Goal: Task Accomplishment & Management: Complete application form

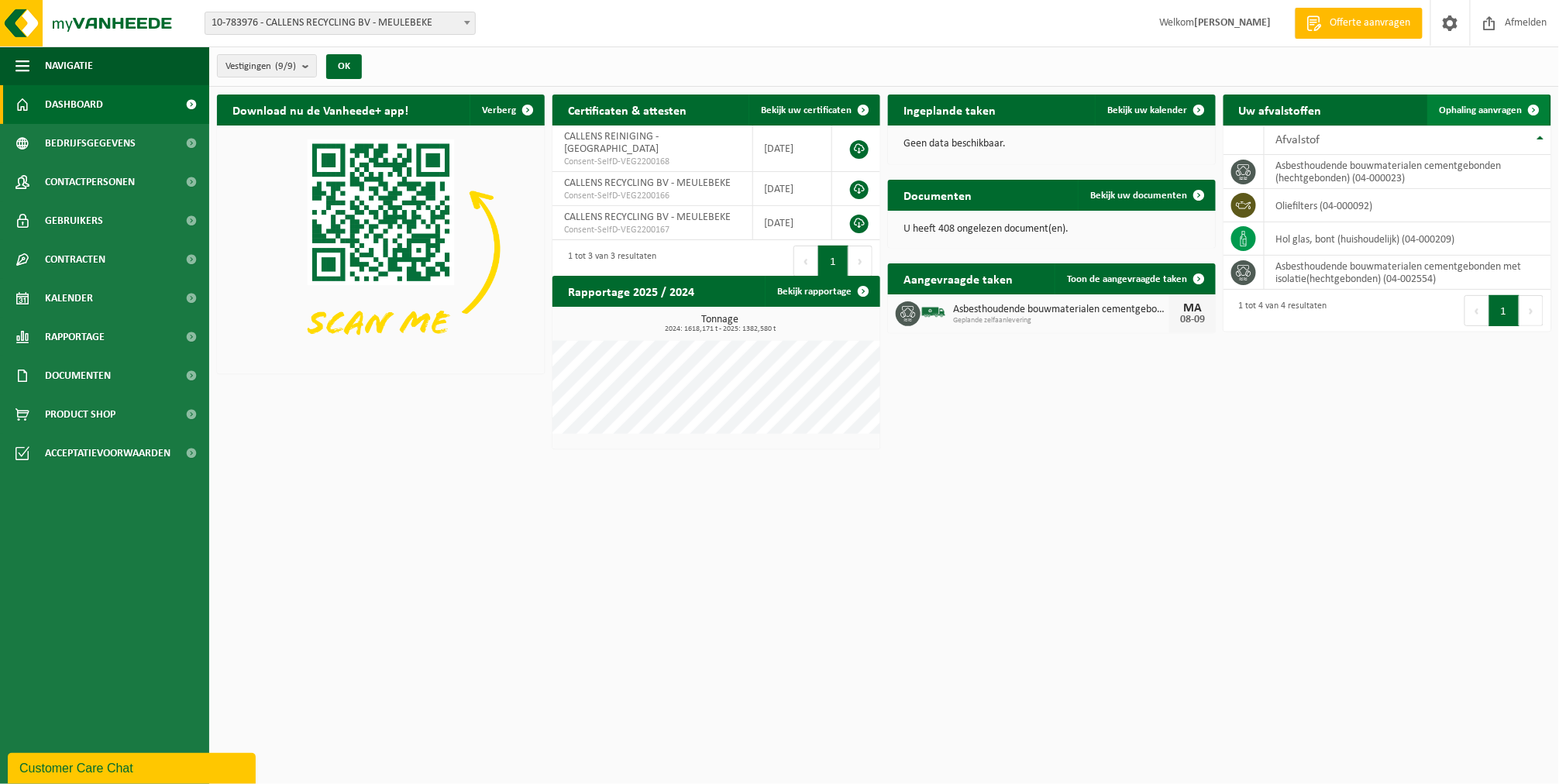
click at [1460, 105] on span "Ophaling aanvragen" at bounding box center [1481, 110] width 83 height 10
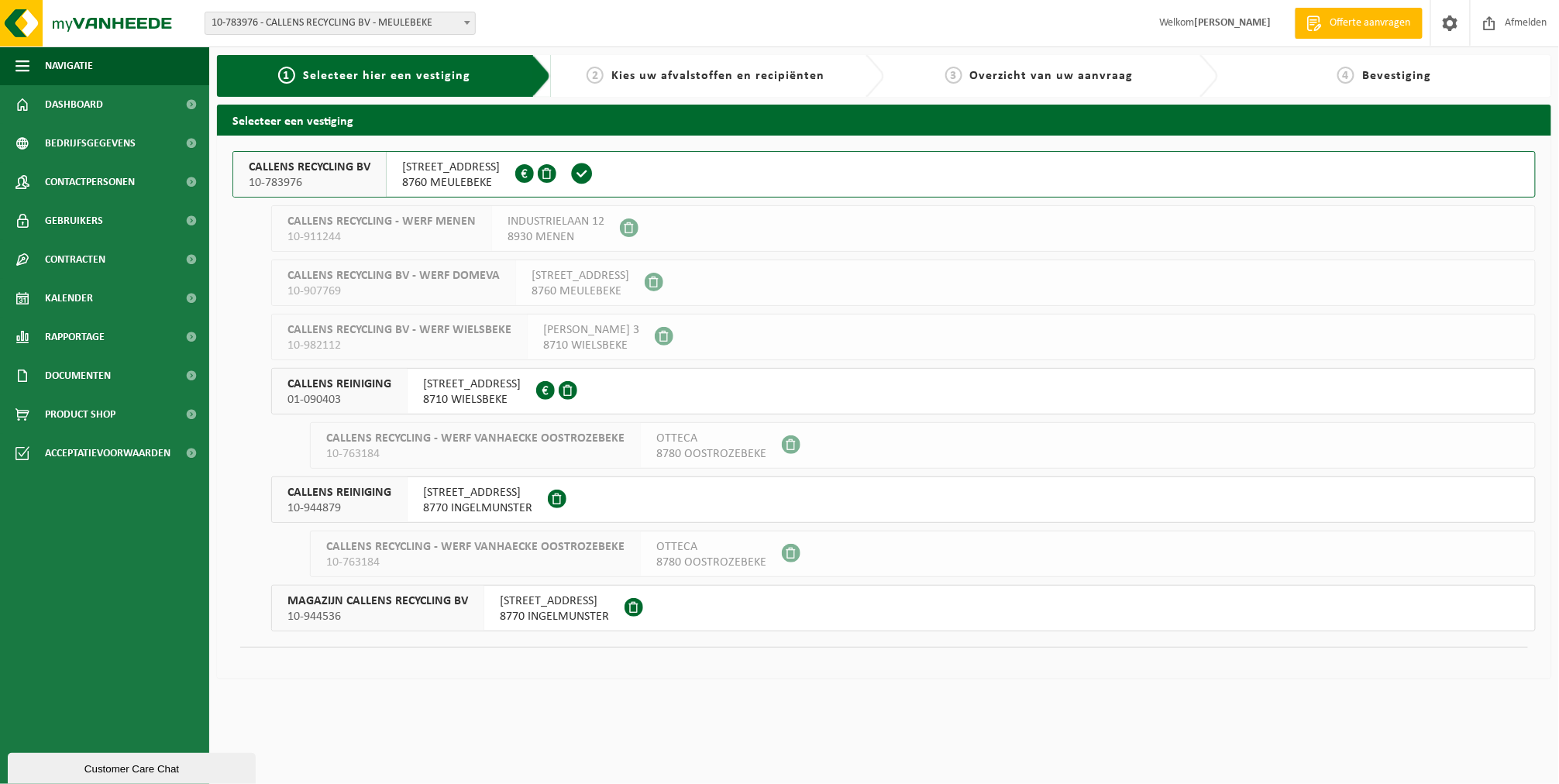
click at [333, 169] on span "CALLENS RECYCLING BV" at bounding box center [309, 167] width 121 height 15
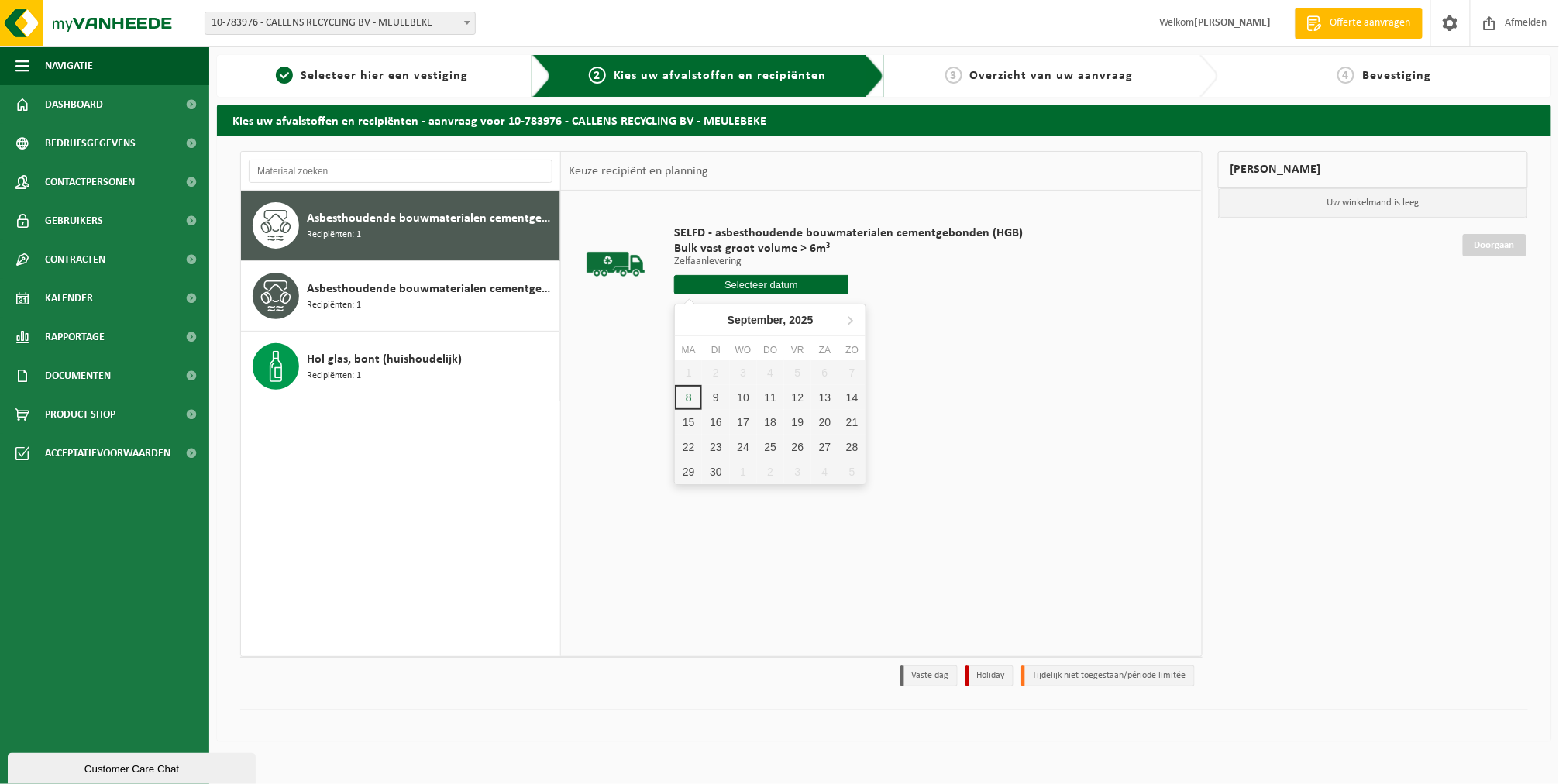
click at [760, 284] on input "text" at bounding box center [761, 285] width 174 height 20
click at [721, 389] on div "9" at bounding box center [715, 397] width 27 height 24
type input "Van 2025-09-09"
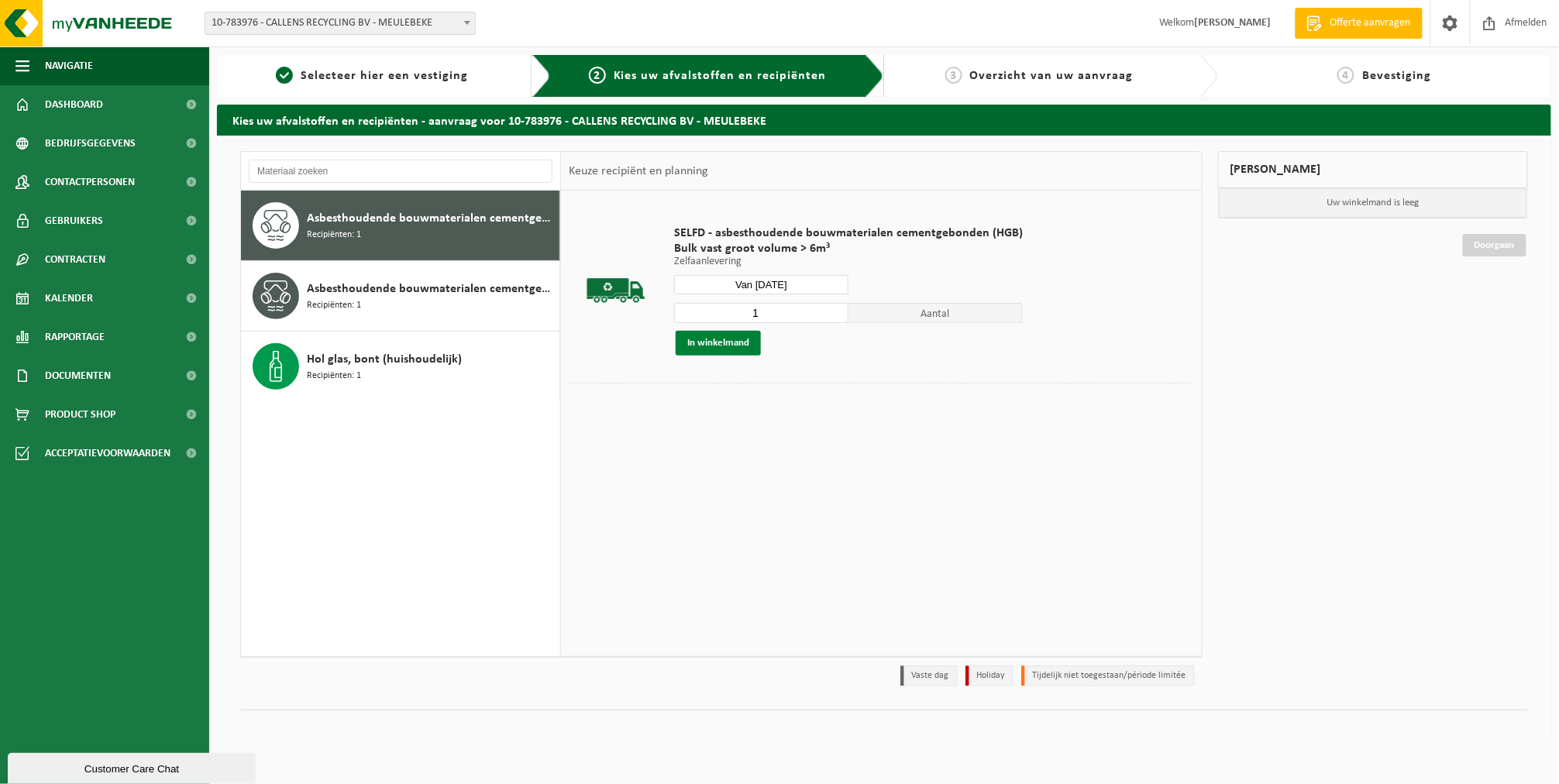
click at [706, 337] on button "In winkelmand" at bounding box center [718, 343] width 86 height 24
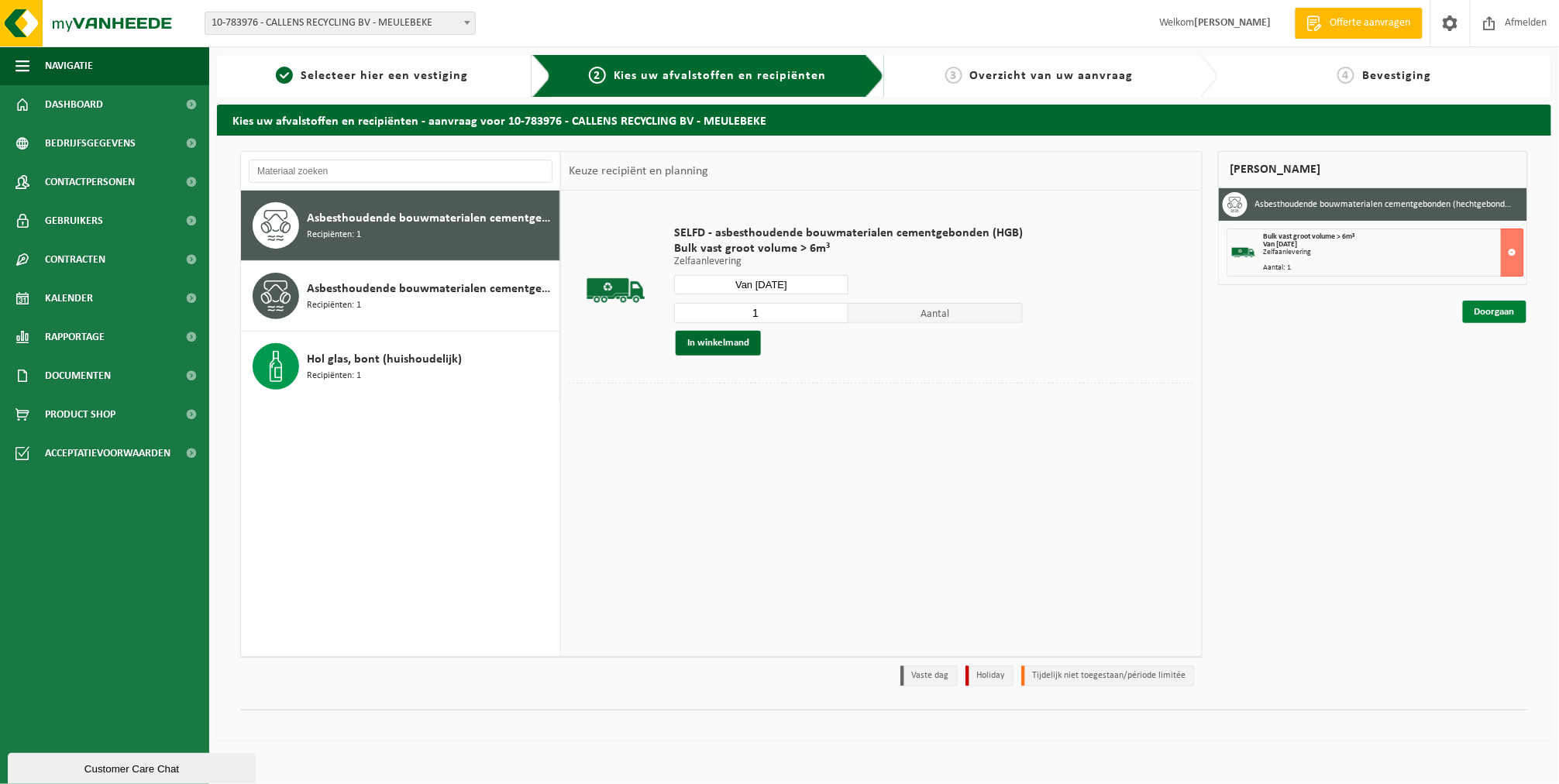
click at [1514, 318] on link "Doorgaan" at bounding box center [1495, 312] width 64 height 23
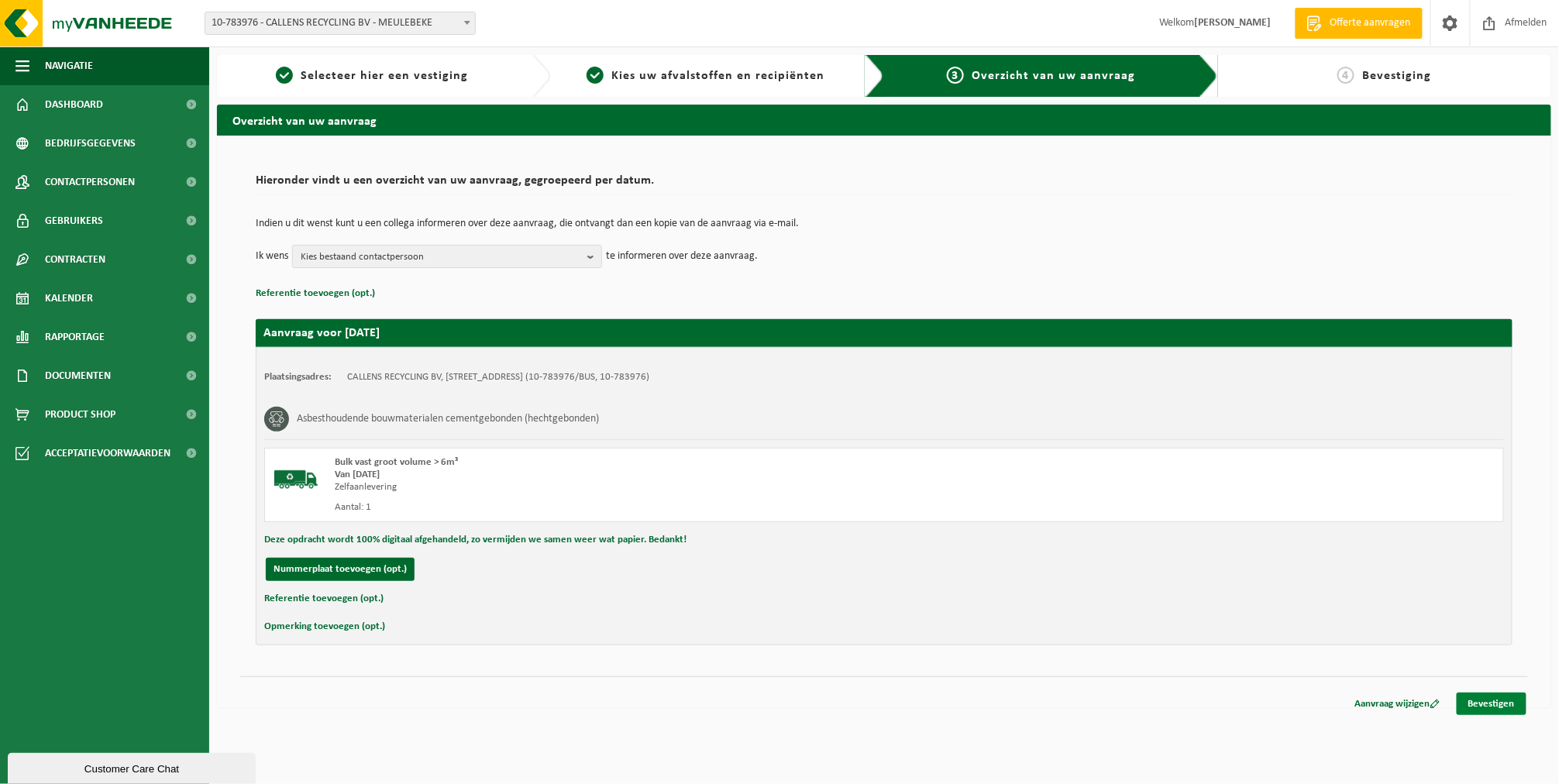
click at [1469, 699] on link "Bevestigen" at bounding box center [1491, 703] width 70 height 23
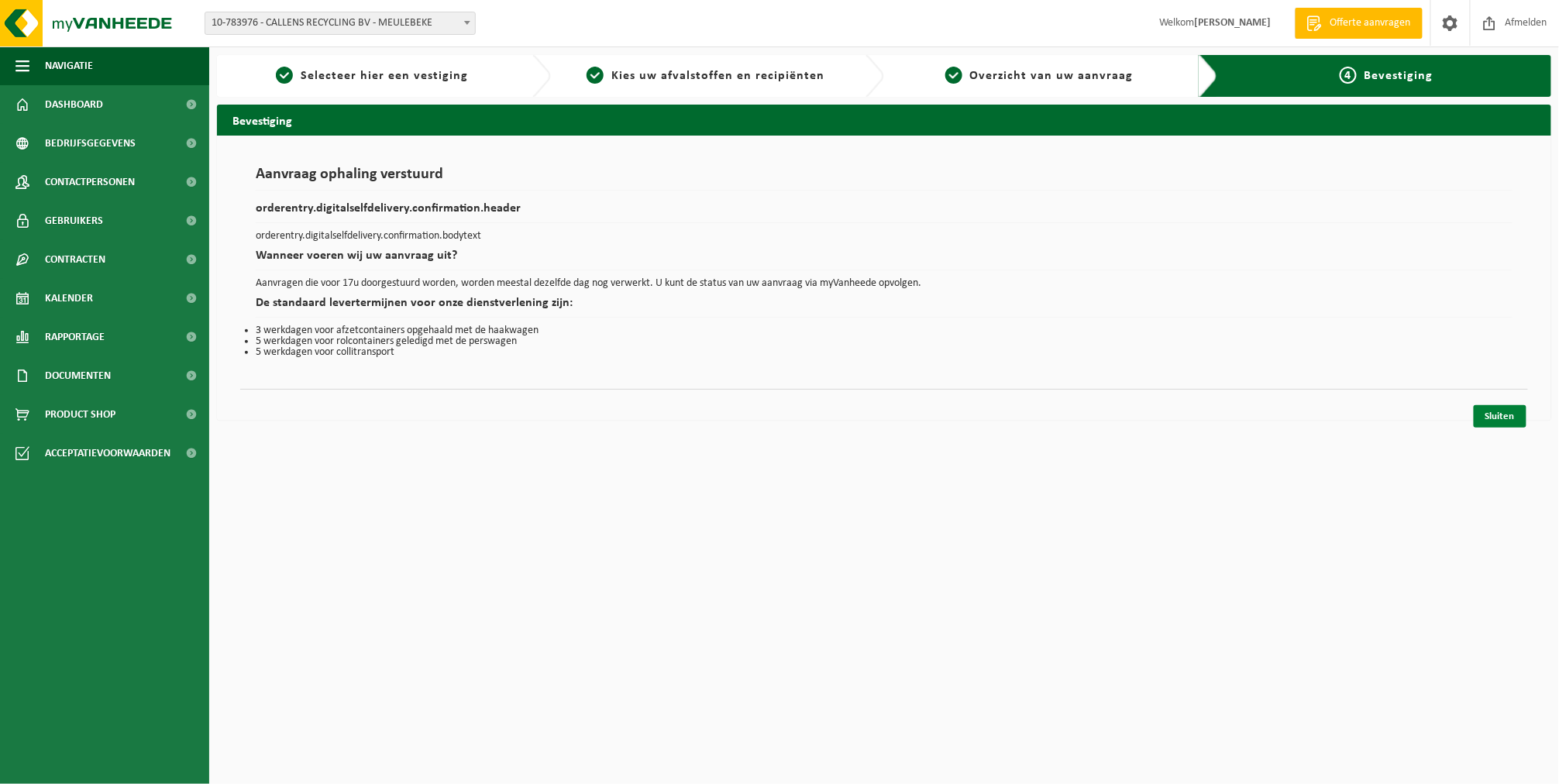
click at [1493, 419] on link "Sluiten" at bounding box center [1500, 416] width 53 height 23
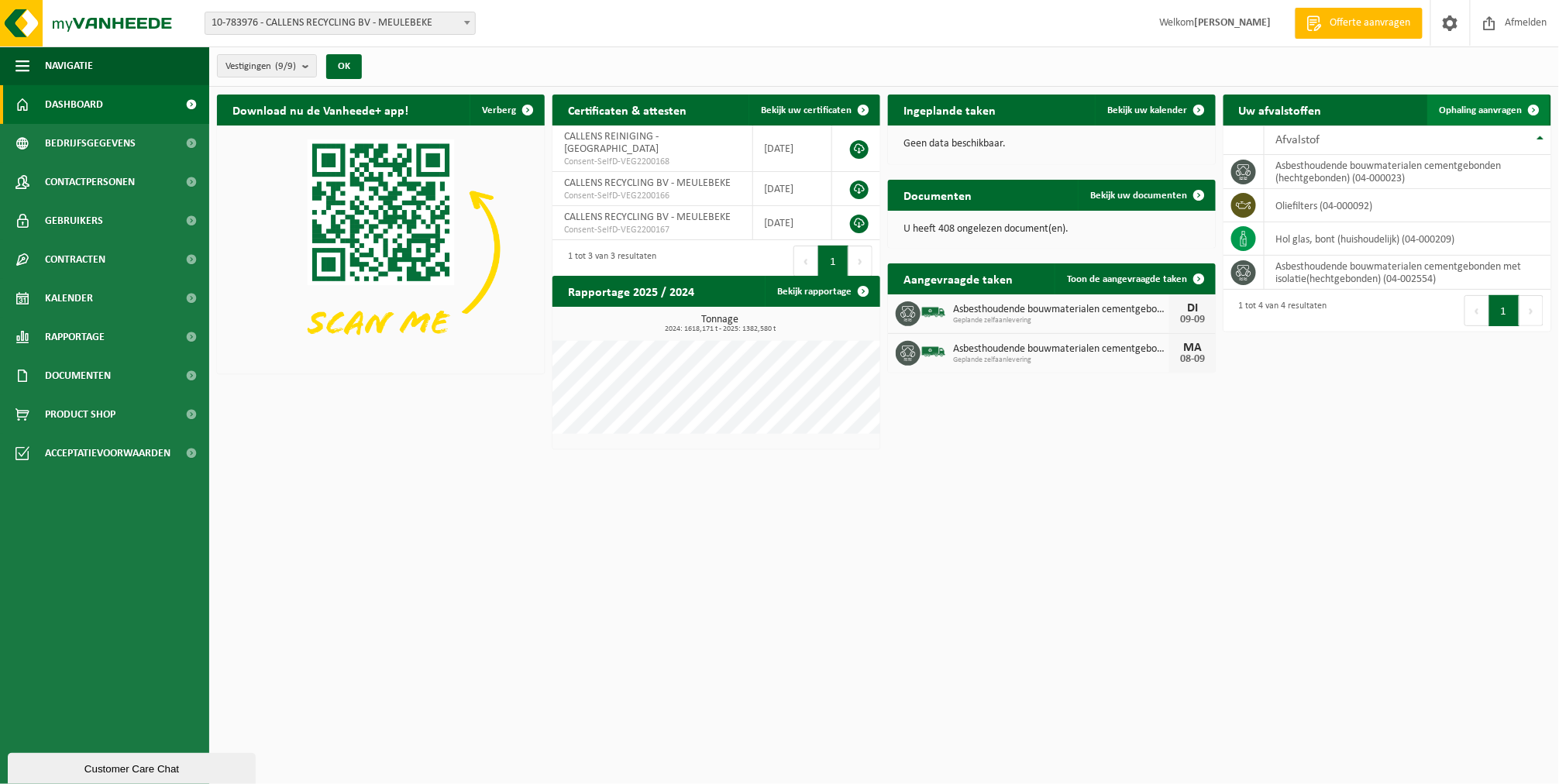
click at [1463, 117] on link "Ophaling aanvragen" at bounding box center [1488, 110] width 122 height 31
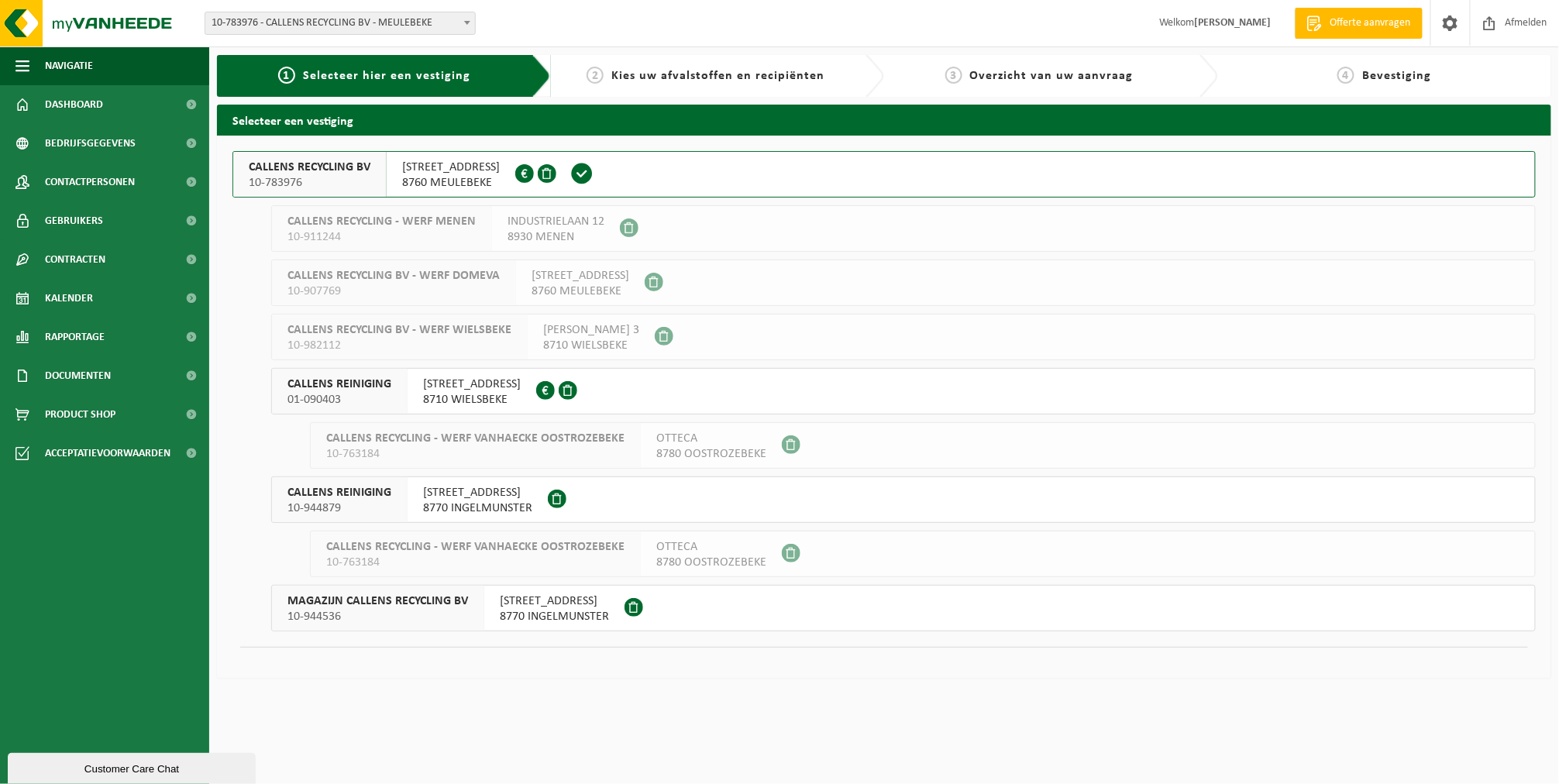
click at [384, 186] on div "CALLENS RECYCLING BV 10-783976" at bounding box center [310, 173] width 153 height 45
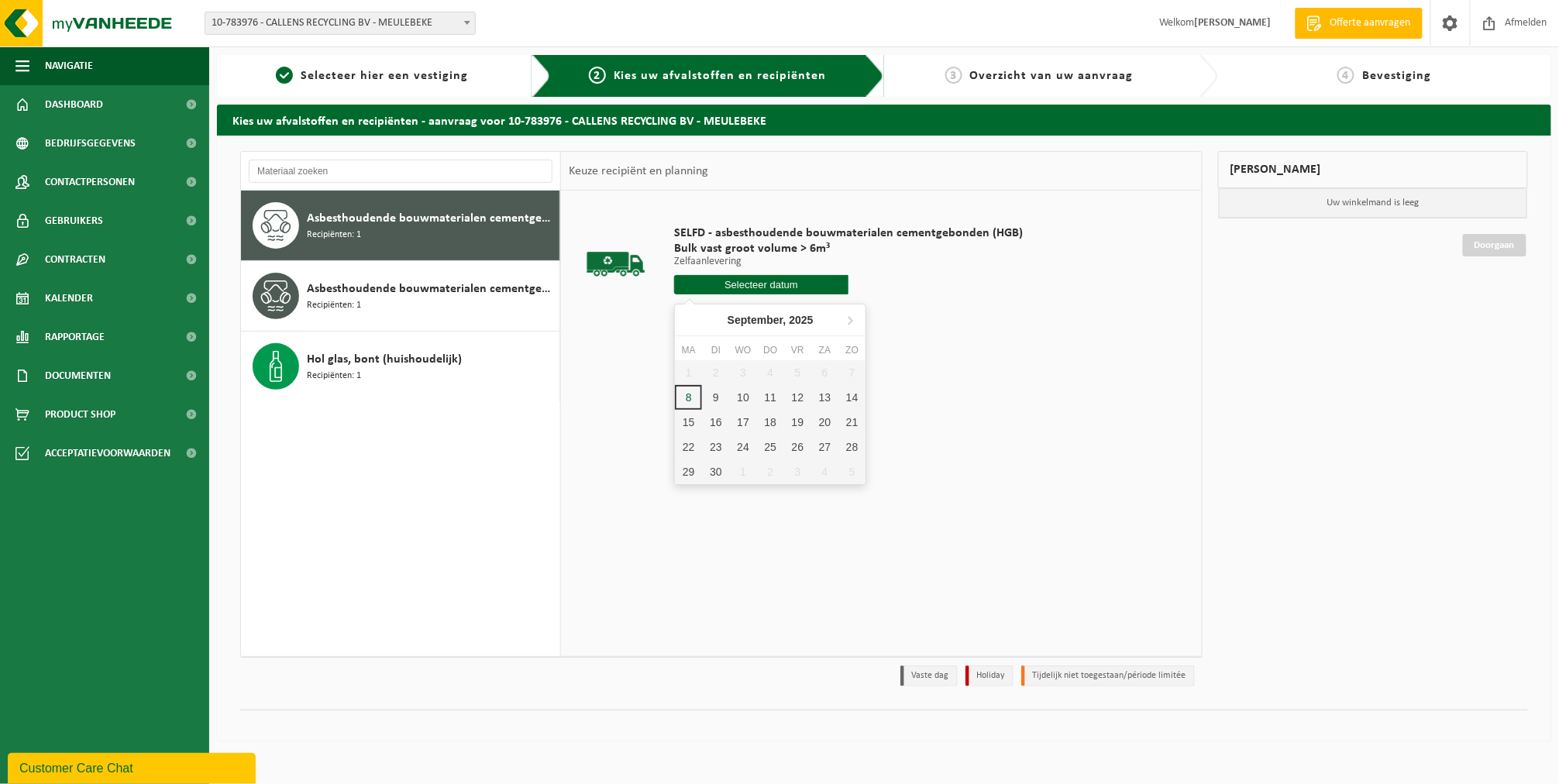
click at [753, 288] on input "text" at bounding box center [761, 285] width 174 height 20
click at [714, 396] on div "9" at bounding box center [715, 397] width 27 height 24
type input "Van 2025-09-09"
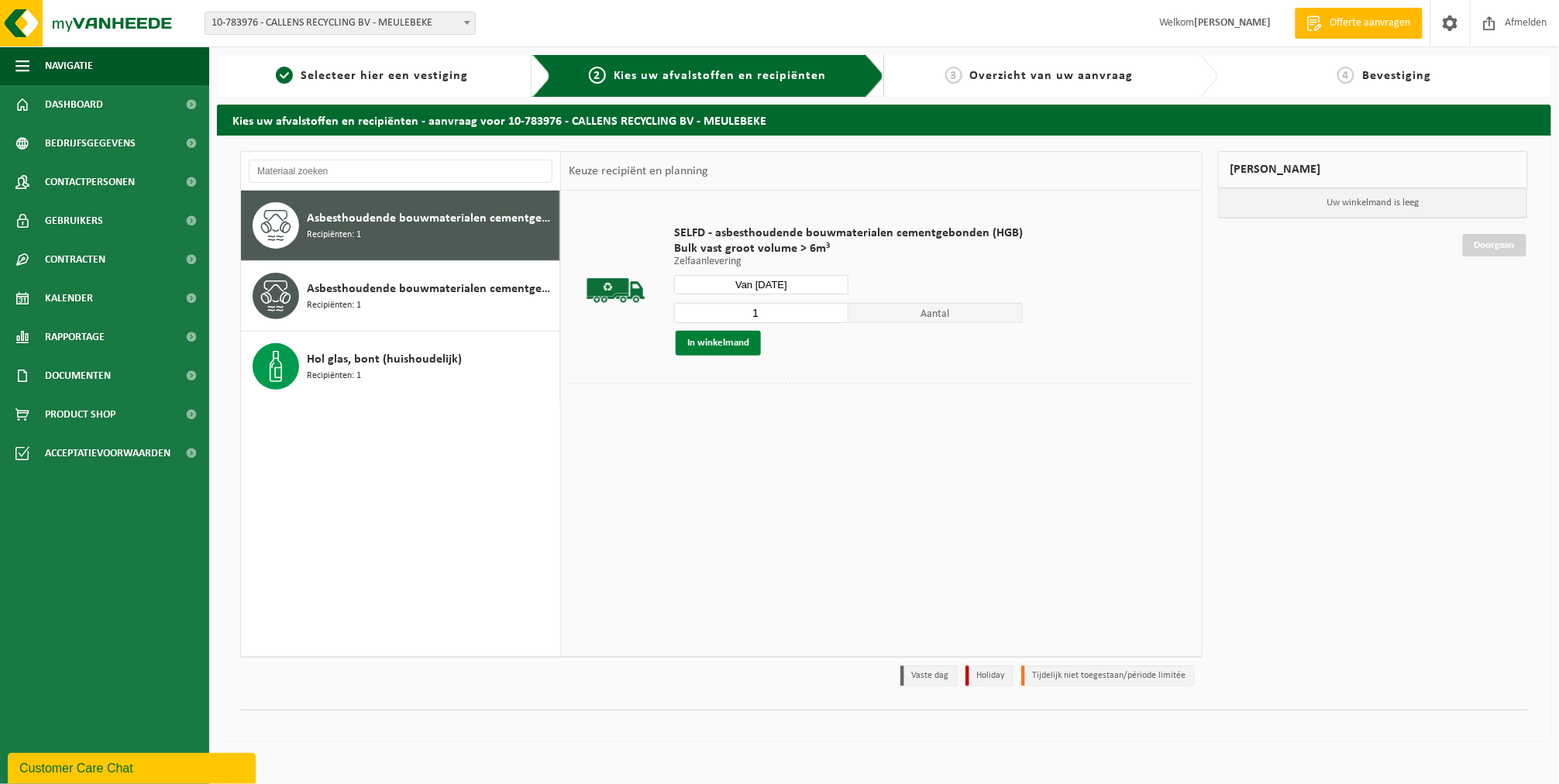
click at [713, 345] on button "In winkelmand" at bounding box center [718, 343] width 86 height 24
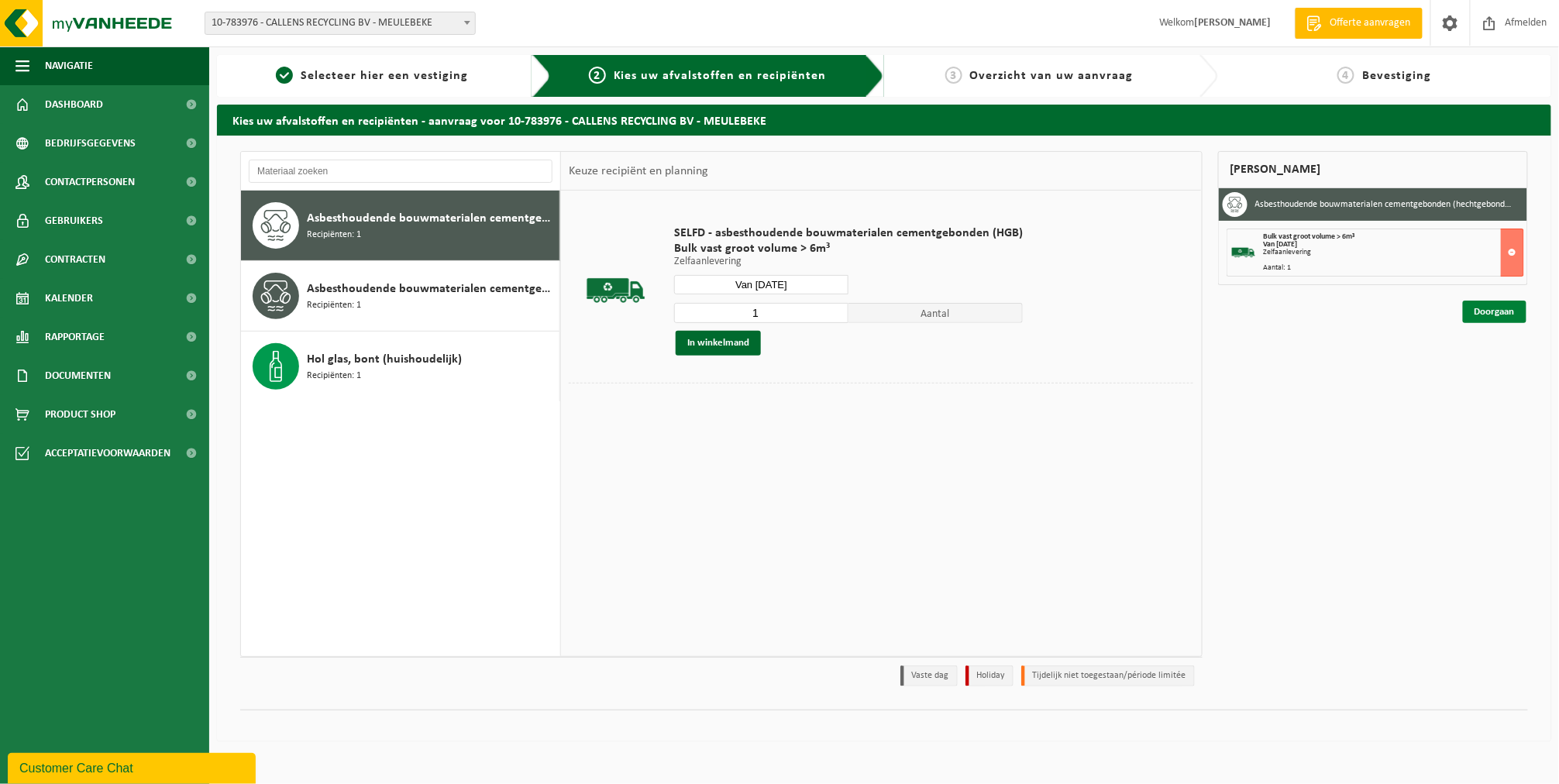
click at [1482, 312] on link "Doorgaan" at bounding box center [1495, 312] width 64 height 23
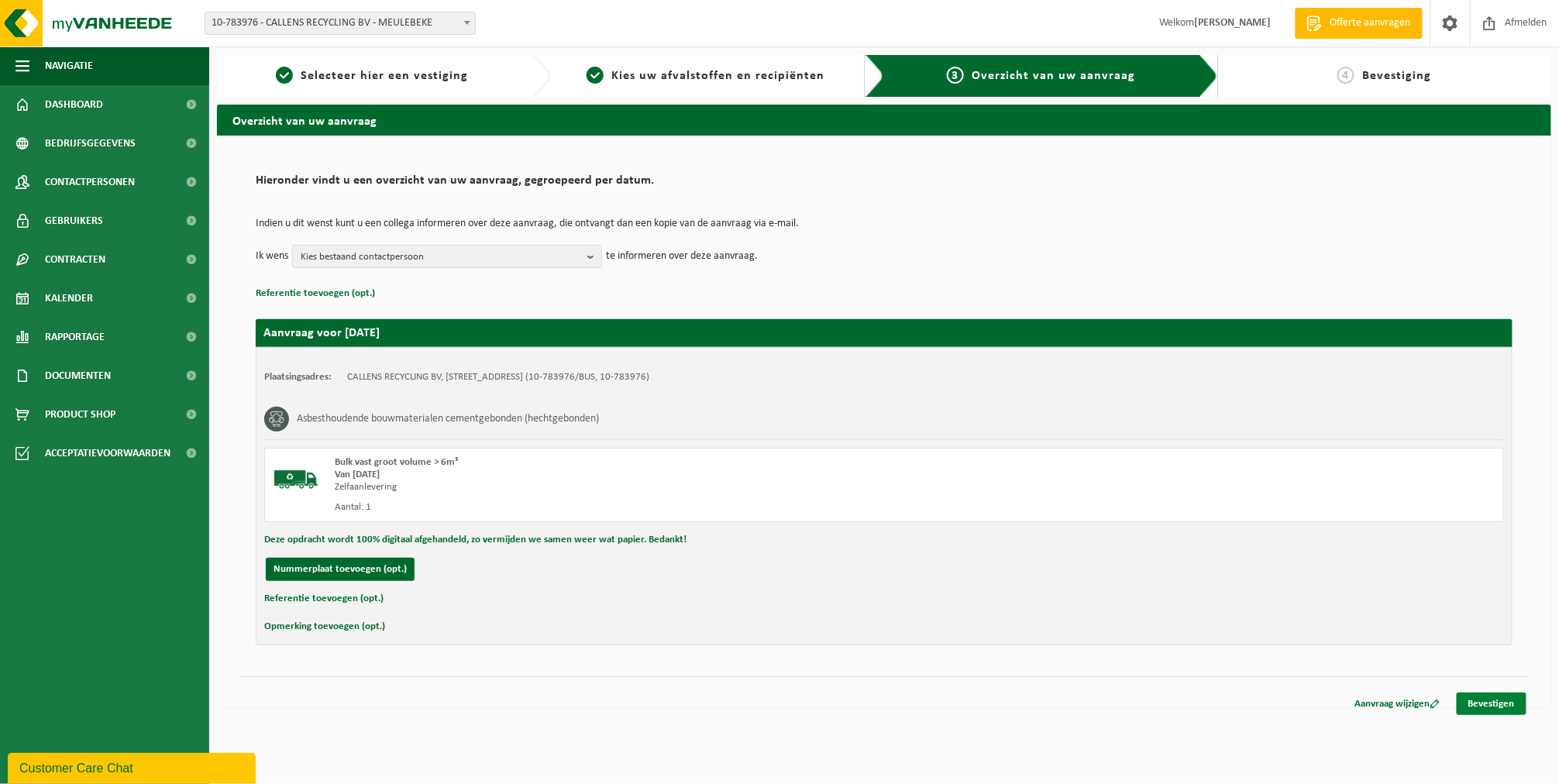
click at [1495, 695] on link "Bevestigen" at bounding box center [1491, 703] width 70 height 23
